Goal: Transaction & Acquisition: Purchase product/service

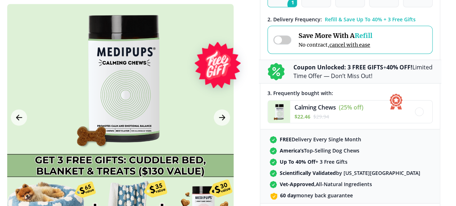
scroll to position [216, 0]
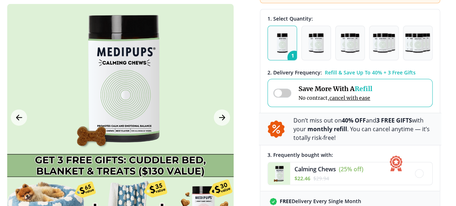
scroll to position [108, 0]
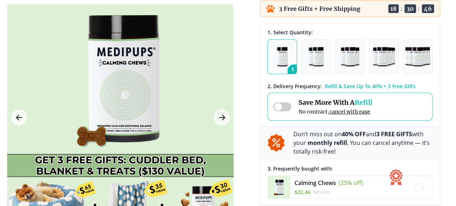
click at [278, 111] on span at bounding box center [282, 106] width 18 height 9
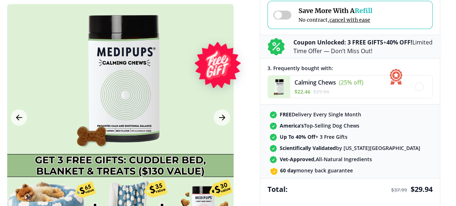
scroll to position [216, 0]
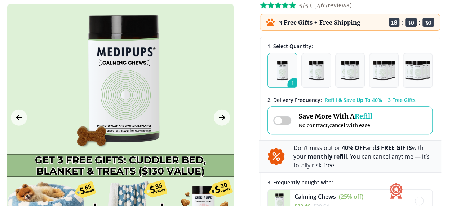
scroll to position [0, 0]
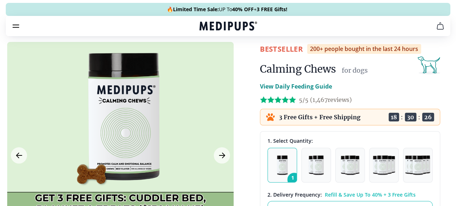
click at [436, 30] on icon "cart" at bounding box center [440, 26] width 9 height 9
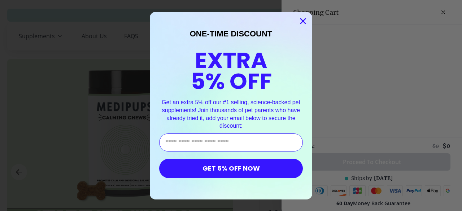
click at [300, 21] on icon "Close dialog" at bounding box center [302, 20] width 5 height 5
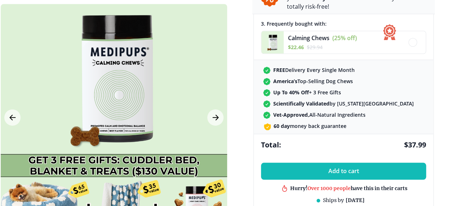
scroll to position [289, 6]
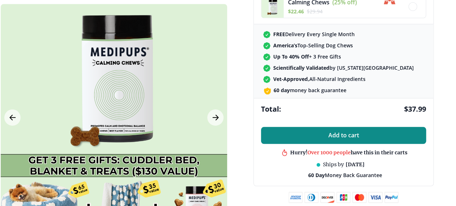
click at [383, 143] on button "Add to cart" at bounding box center [343, 135] width 165 height 17
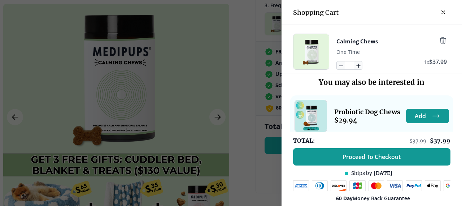
click at [356, 67] on icon "button" at bounding box center [358, 66] width 4 height 4
type input "*"
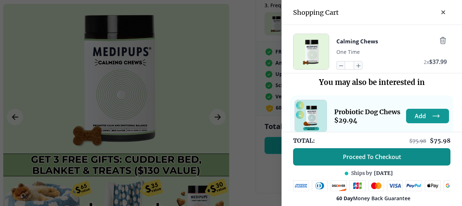
click at [392, 155] on span "Proceed To Checkout" at bounding box center [372, 156] width 58 height 7
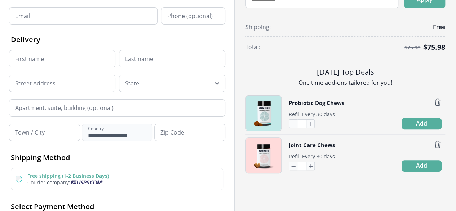
scroll to position [72, 0]
click at [434, 101] on icon "button" at bounding box center [438, 102] width 8 height 8
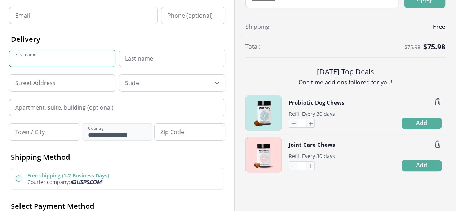
click at [78, 63] on input "First name" at bounding box center [62, 58] width 106 height 17
type input "****"
click at [173, 61] on input "Last name" at bounding box center [172, 58] width 106 height 17
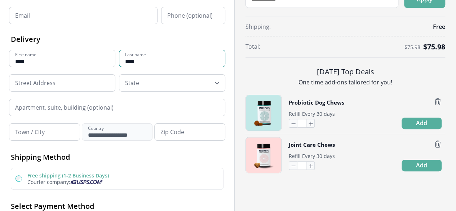
type input "****"
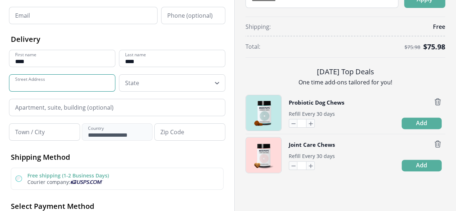
click at [112, 85] on input at bounding box center [62, 82] width 106 height 17
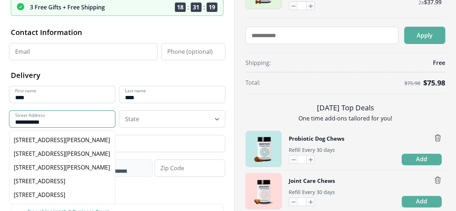
scroll to position [108, 0]
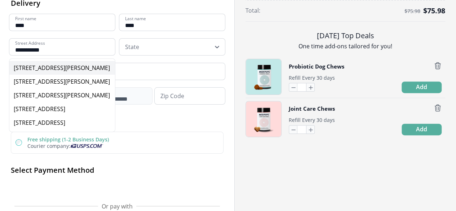
click at [90, 71] on div "[STREET_ADDRESS][PERSON_NAME]" at bounding box center [62, 68] width 97 height 8
type input "**********"
type input "*******"
type input "*****"
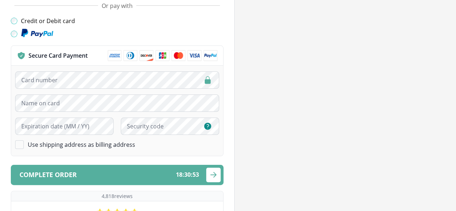
scroll to position [325, 0]
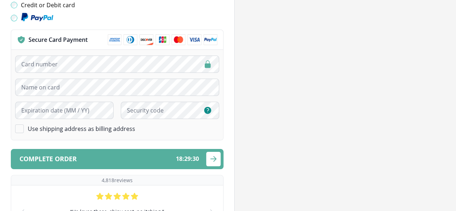
click at [153, 43] on img at bounding box center [163, 39] width 110 height 11
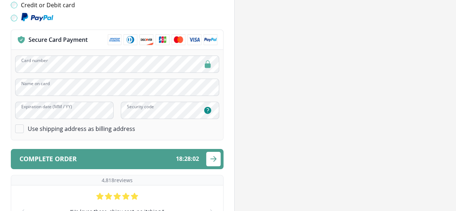
click at [117, 159] on div "Complete order 18 : 28 : 02" at bounding box center [109, 158] width 180 height 7
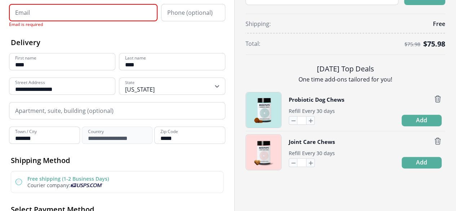
scroll to position [6, 0]
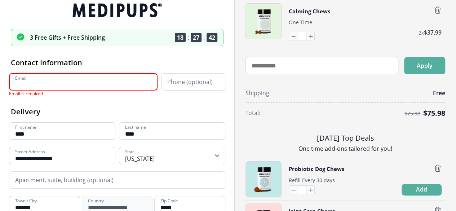
click at [56, 84] on input "Email" at bounding box center [83, 81] width 149 height 17
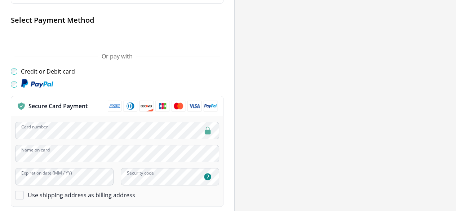
scroll to position [367, 0]
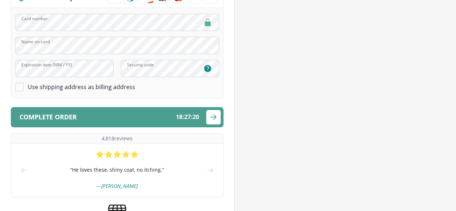
type input "**********"
click at [127, 118] on div "Complete order 18 : 27 : 20" at bounding box center [109, 117] width 180 height 7
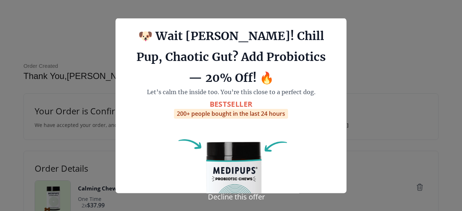
click at [401, 188] on div at bounding box center [231, 105] width 462 height 211
click at [248, 196] on button "Decline this offer" at bounding box center [236, 196] width 61 height 10
